Goal: Task Accomplishment & Management: Manage account settings

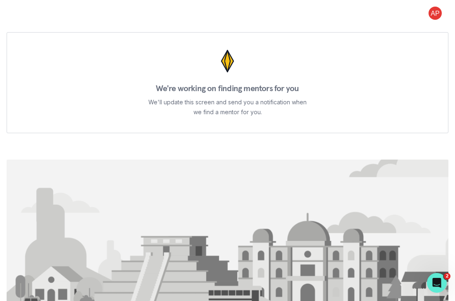
click at [434, 8] on button at bounding box center [435, 13] width 26 height 13
click at [370, 32] on button "Log out" at bounding box center [402, 34] width 92 height 15
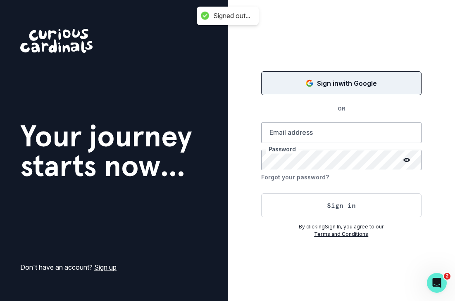
click at [344, 90] on button "Sign in with Google" at bounding box center [341, 83] width 161 height 24
